Goal: Transaction & Acquisition: Purchase product/service

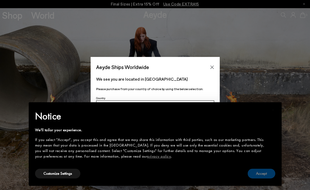
click at [255, 173] on button "Accept" at bounding box center [261, 173] width 28 height 10
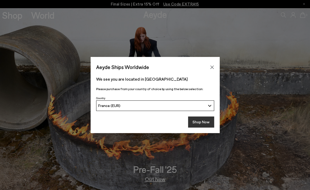
click at [207, 123] on button "Shop Now" at bounding box center [201, 121] width 26 height 11
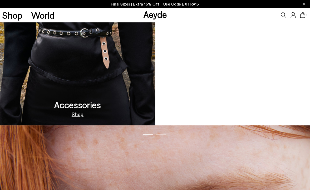
scroll to position [526, 0]
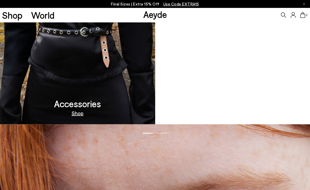
click at [230, 114] on link "Out Now" at bounding box center [232, 112] width 21 height 5
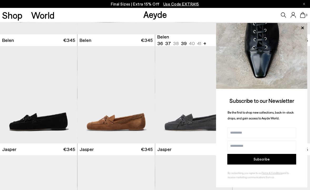
scroll to position [189, 0]
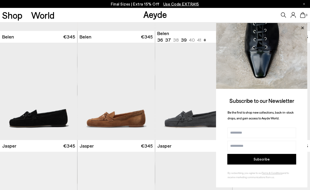
click at [302, 27] on icon at bounding box center [302, 27] width 3 height 3
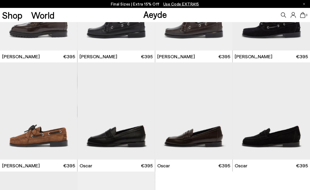
scroll to position [495, 0]
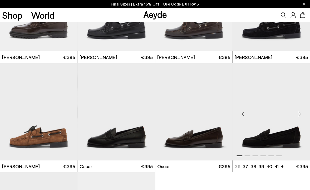
click at [263, 141] on img "1 / 6" at bounding box center [270, 111] width 77 height 97
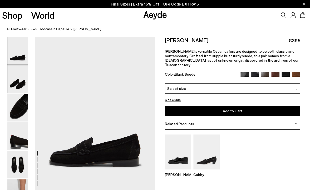
click at [19, 78] on img at bounding box center [17, 79] width 21 height 28
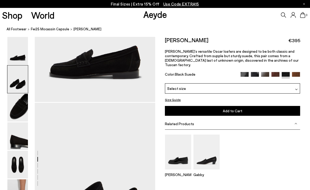
scroll to position [155, 0]
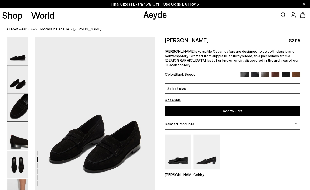
click at [18, 99] on img at bounding box center [17, 108] width 21 height 28
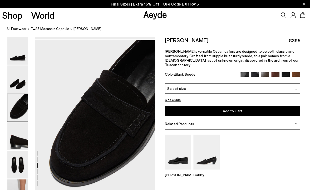
scroll to position [315, 0]
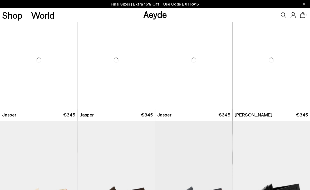
scroll to position [218, 0]
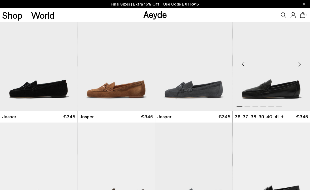
click at [266, 90] on img "1 / 6" at bounding box center [270, 61] width 77 height 97
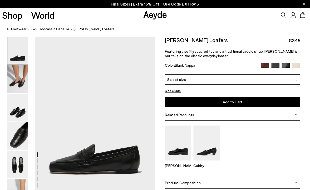
click at [264, 66] on img at bounding box center [265, 67] width 8 height 8
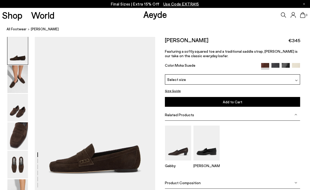
click at [275, 64] on img at bounding box center [275, 67] width 8 height 8
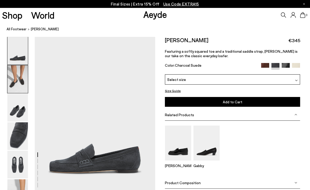
click at [16, 78] on img at bounding box center [17, 79] width 21 height 28
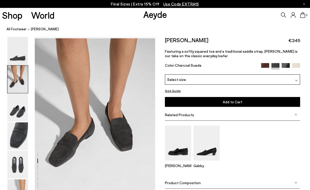
scroll to position [161, 0]
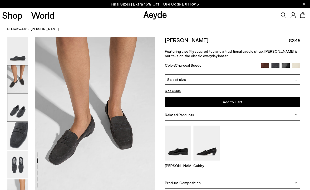
click at [18, 112] on img at bounding box center [17, 108] width 21 height 28
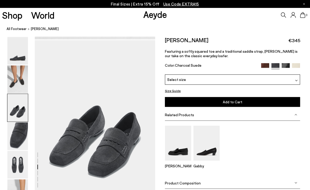
scroll to position [322, 0]
